Goal: Information Seeking & Learning: Learn about a topic

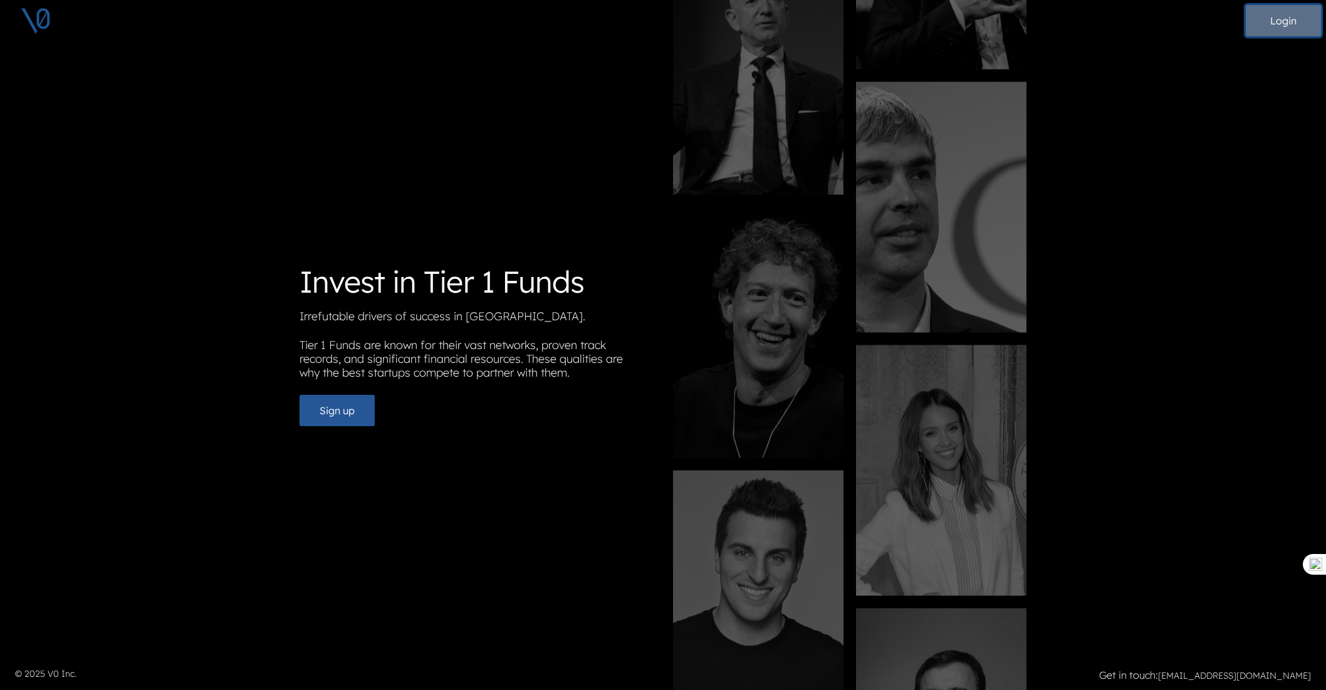
click at [1279, 19] on button "Login" at bounding box center [1283, 20] width 75 height 31
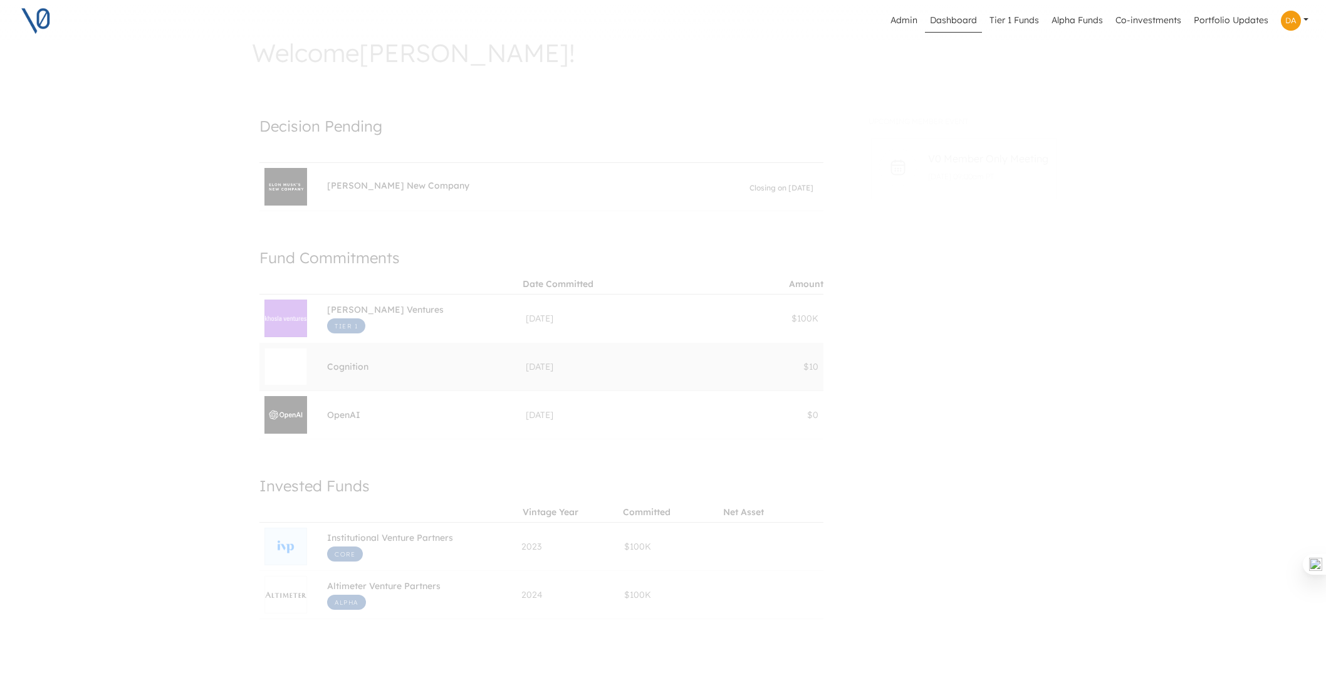
scroll to position [0, 8]
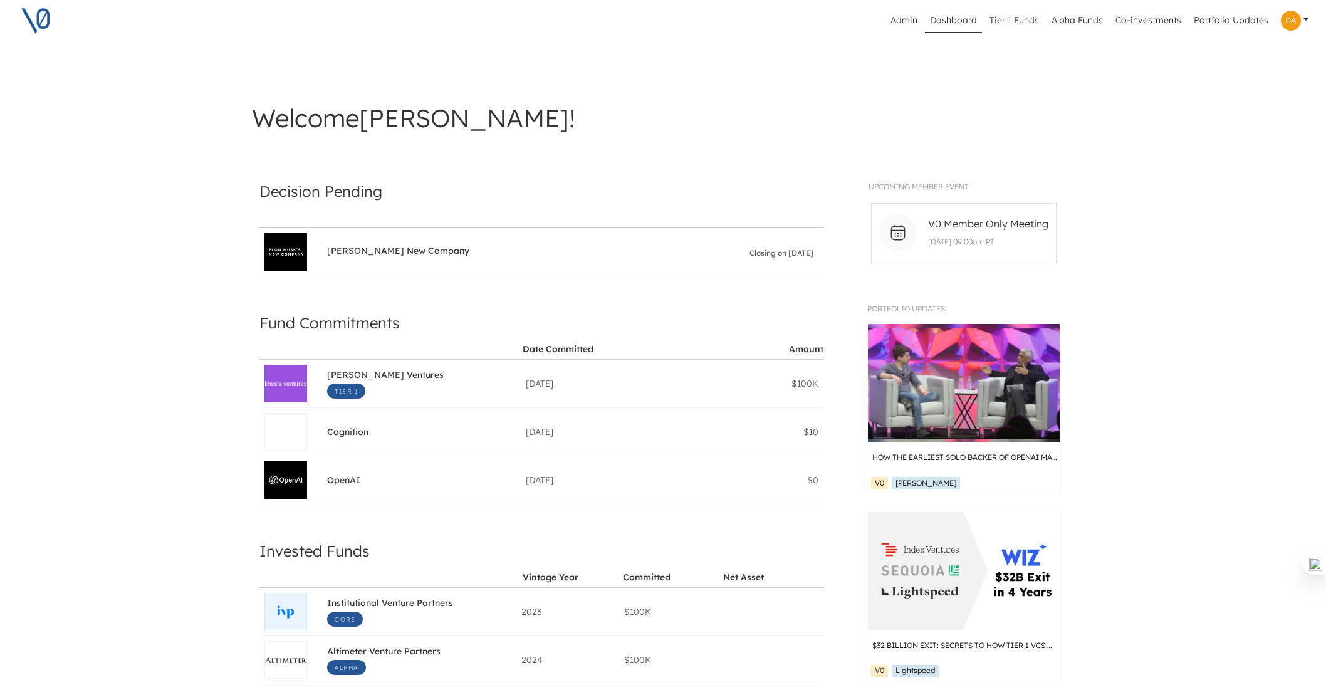
click at [956, 19] on link "Dashboard" at bounding box center [953, 21] width 57 height 24
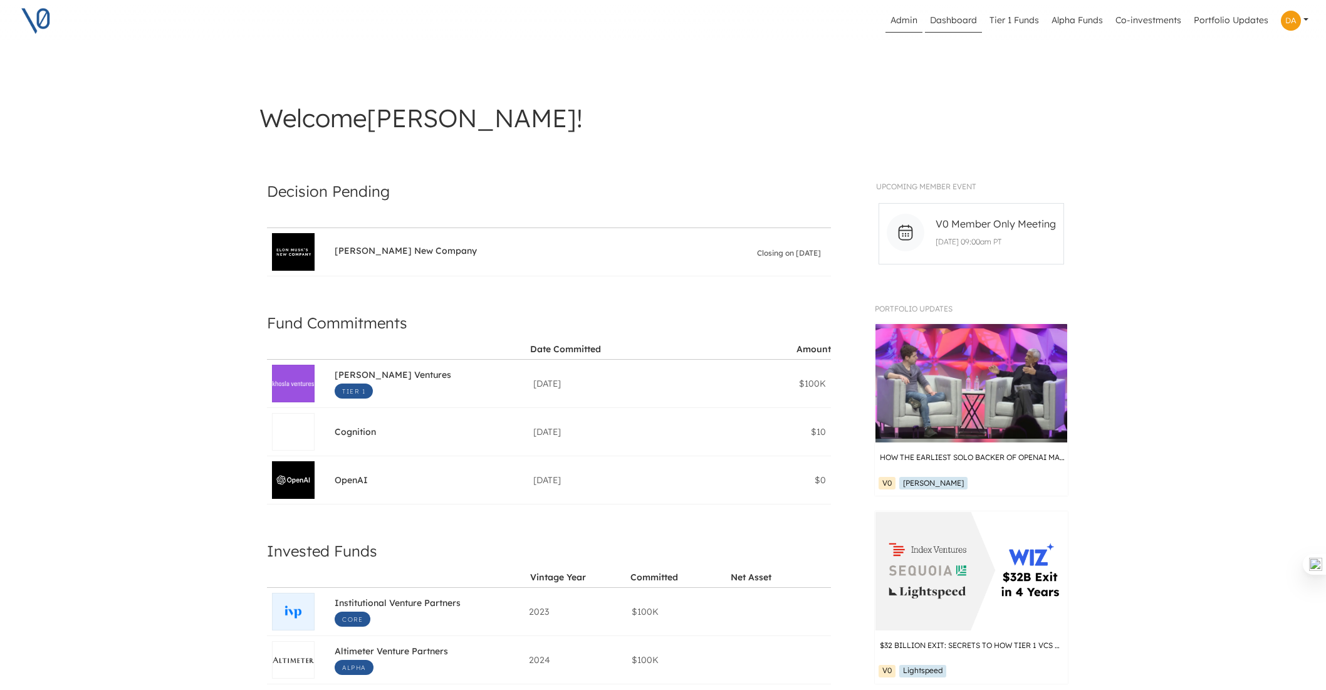
click at [914, 18] on link "Admin" at bounding box center [904, 21] width 37 height 24
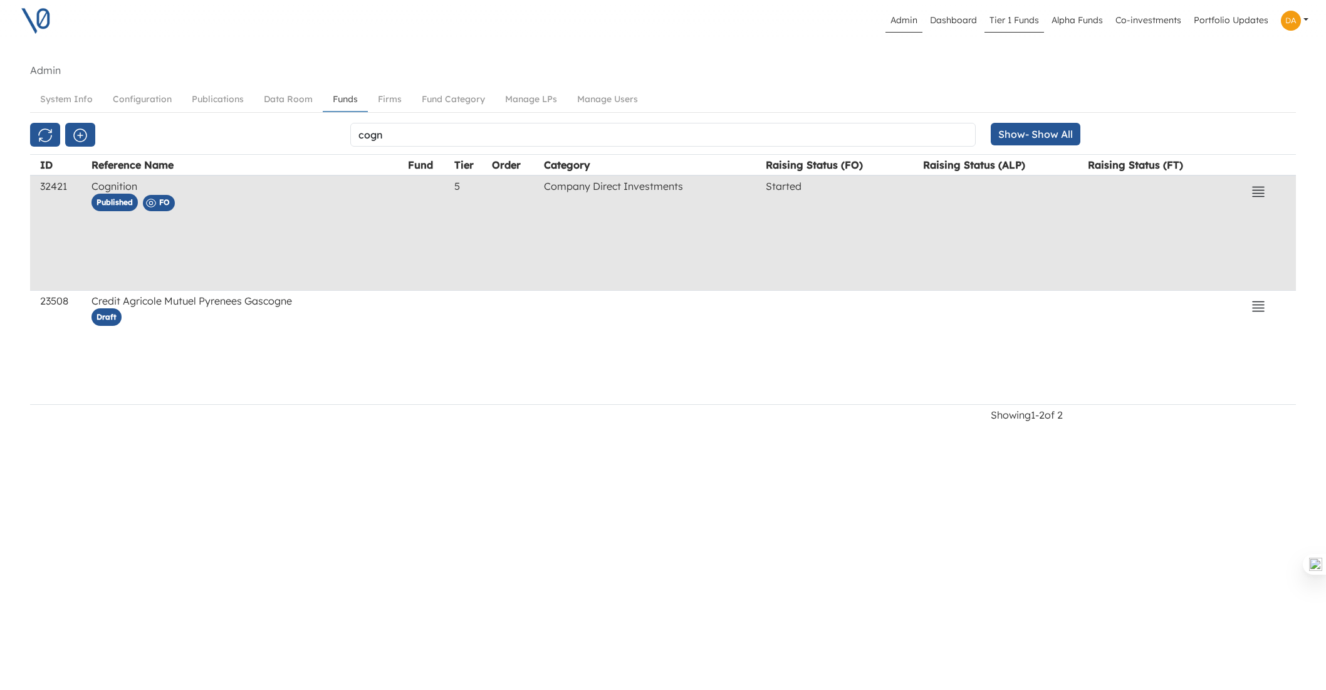
click at [1028, 22] on link "Tier 1 Funds" at bounding box center [1015, 21] width 60 height 24
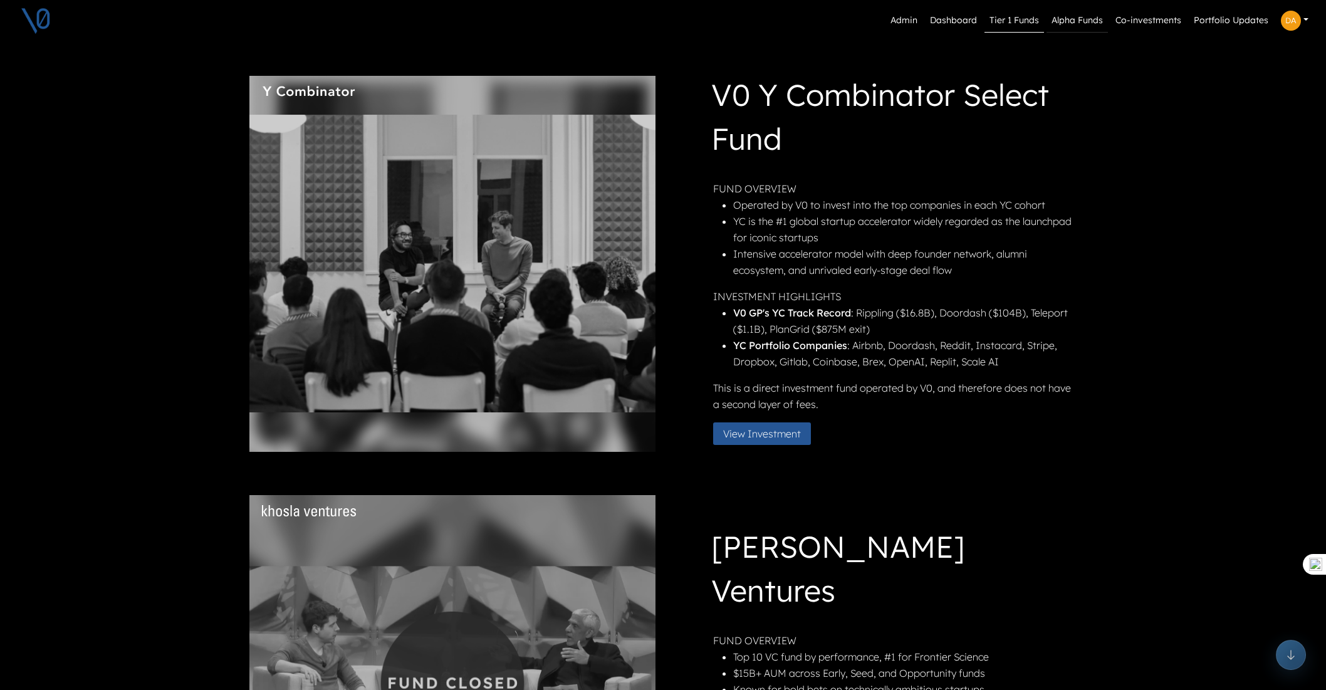
click at [1075, 16] on link "Alpha Funds" at bounding box center [1077, 21] width 61 height 24
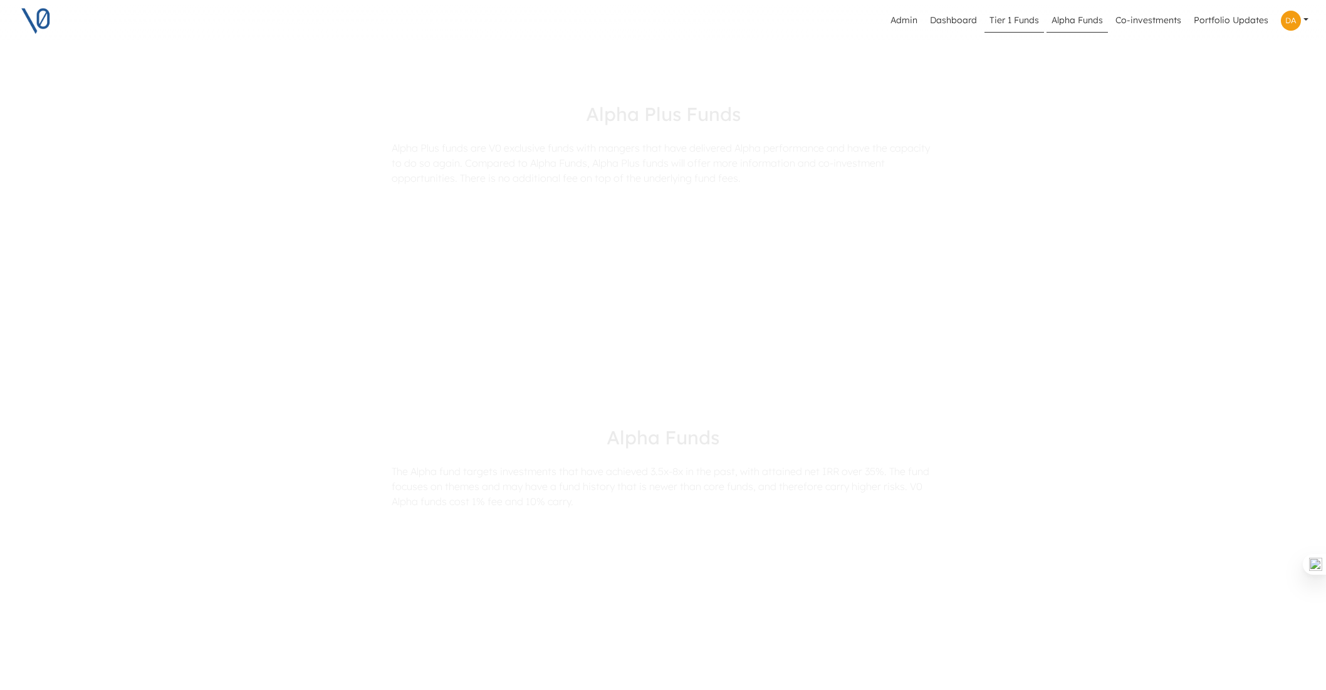
click at [1018, 19] on link "Tier 1 Funds" at bounding box center [1015, 21] width 60 height 24
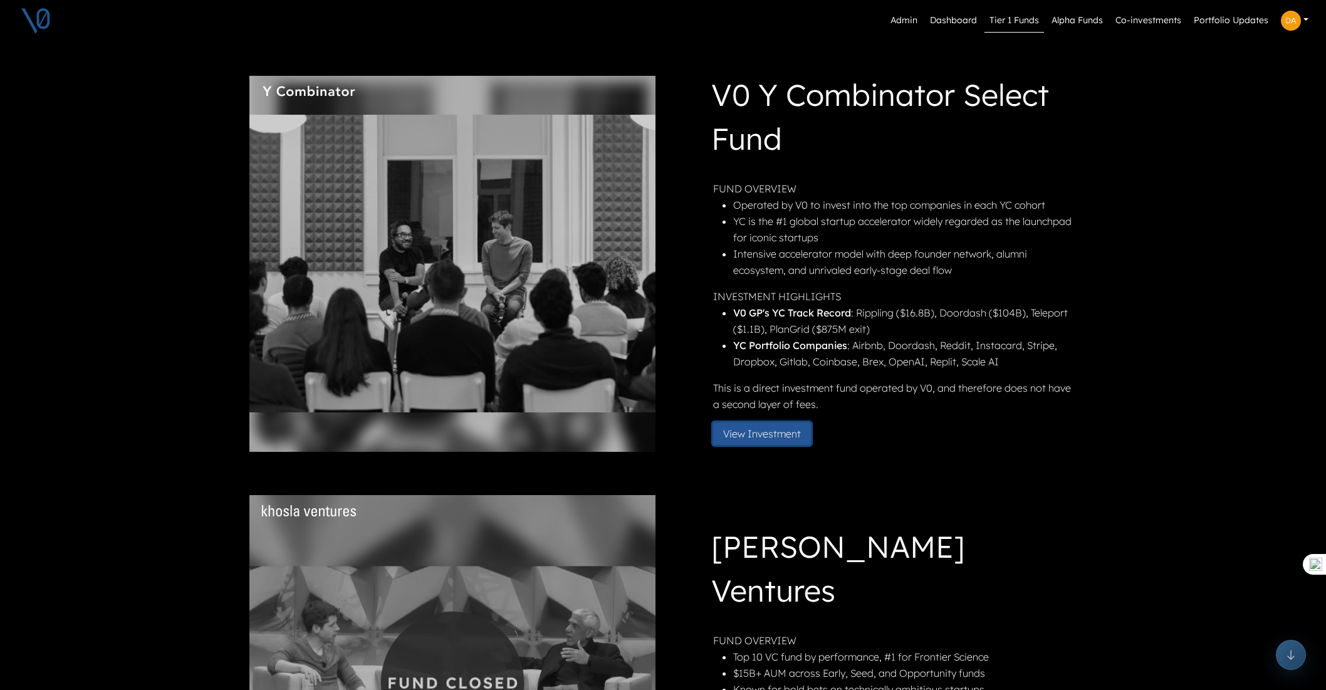
click at [757, 430] on button "View Investment" at bounding box center [762, 433] width 98 height 23
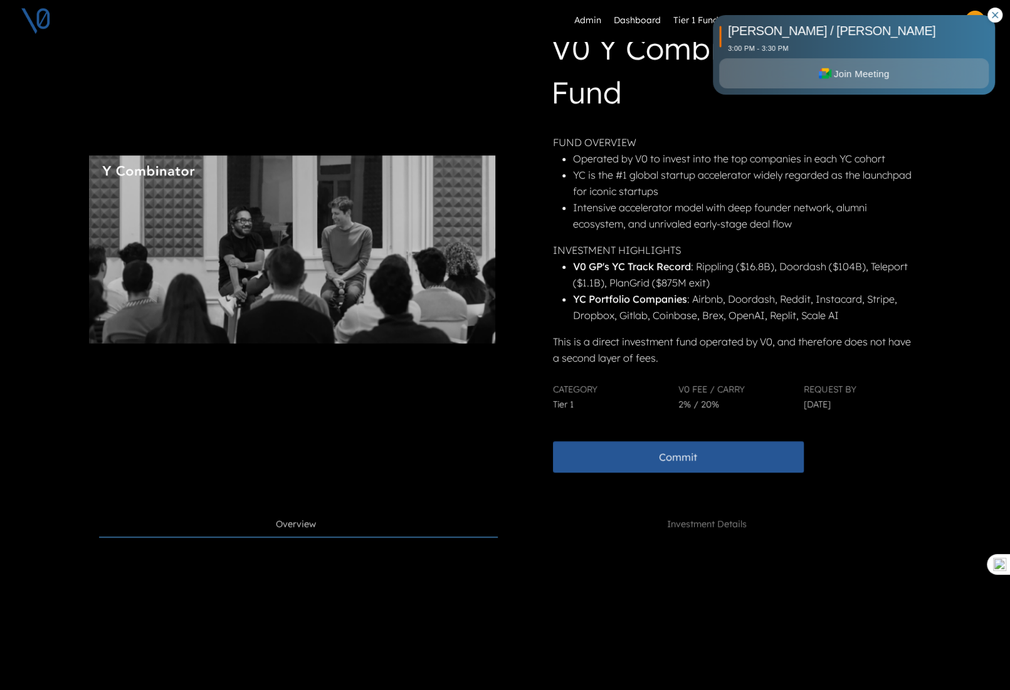
scroll to position [154, 3]
